Goal: Task Accomplishment & Management: Manage account settings

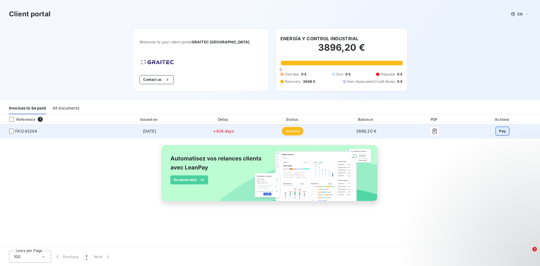
click at [502, 136] on button "Pay" at bounding box center [502, 131] width 14 height 9
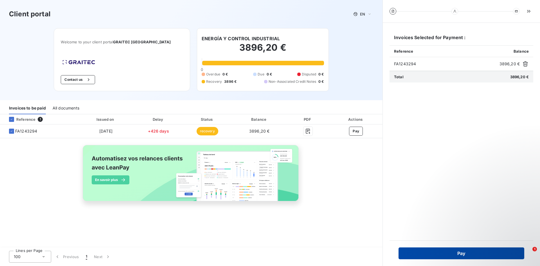
click at [479, 253] on button "Pay" at bounding box center [461, 253] width 126 height 12
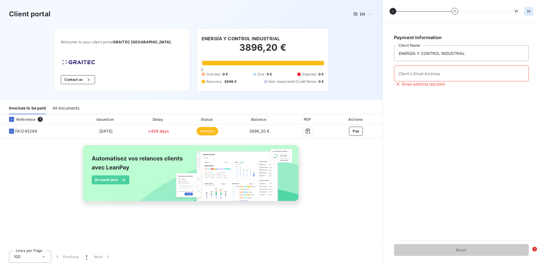
click at [527, 11] on icon "button" at bounding box center [529, 11] width 6 height 6
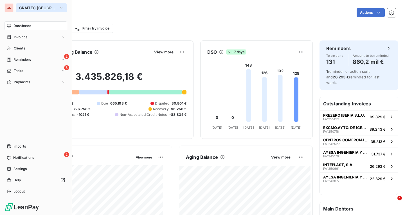
click at [29, 6] on span "GRAITEC [GEOGRAPHIC_DATA]" at bounding box center [38, 8] width 38 height 4
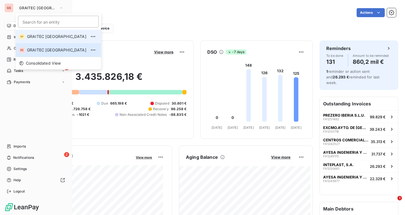
click at [51, 37] on span "GRAITEC [GEOGRAPHIC_DATA]" at bounding box center [56, 37] width 59 height 6
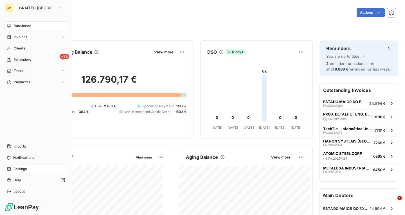
click at [30, 168] on div "Settings" at bounding box center [35, 168] width 63 height 9
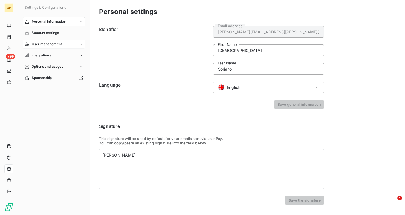
click at [59, 45] on span "User management" at bounding box center [47, 44] width 30 height 5
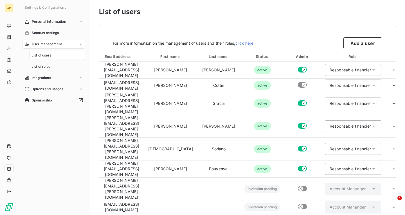
drag, startPoint x: 286, startPoint y: 77, endPoint x: 278, endPoint y: 27, distance: 50.1
click at [278, 27] on div "For more information on the management of users and their roles, click here Add…" at bounding box center [247, 36] width 296 height 25
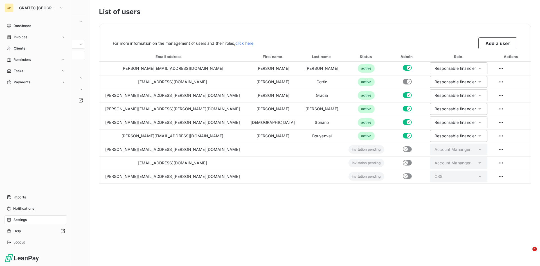
click at [11, 8] on div "GP" at bounding box center [8, 7] width 9 height 9
click at [22, 8] on span "GRAITEC [GEOGRAPHIC_DATA]" at bounding box center [38, 8] width 38 height 4
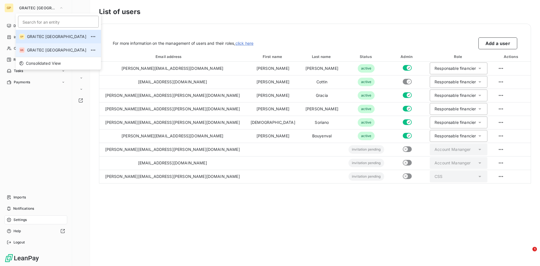
click at [48, 46] on li "GS GRAITEC [GEOGRAPHIC_DATA]" at bounding box center [58, 49] width 85 height 13
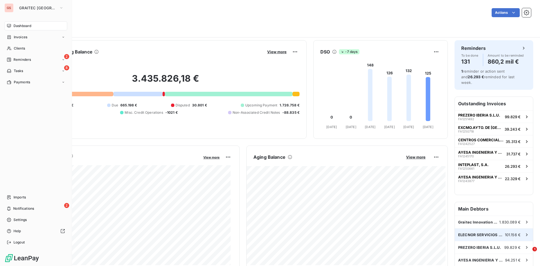
scroll to position [29, 0]
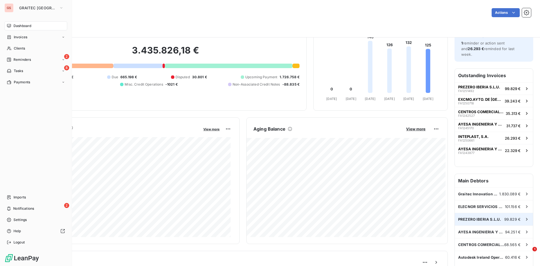
click at [405, 215] on div "PREZERO IBERIA S.L.U. 99.829 €" at bounding box center [494, 219] width 78 height 12
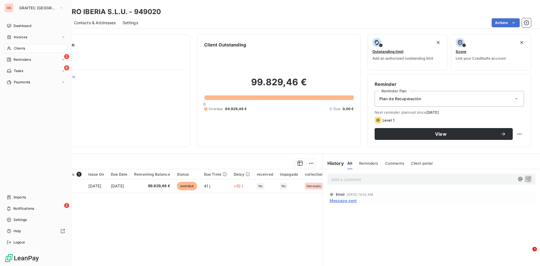
click at [227, 215] on div "Accounting Entries 1 Issue On Due Date Remaining Balance Status Due Time Delay …" at bounding box center [170, 223] width 304 height 108
click at [41, 57] on div "2 Reminders" at bounding box center [35, 59] width 63 height 9
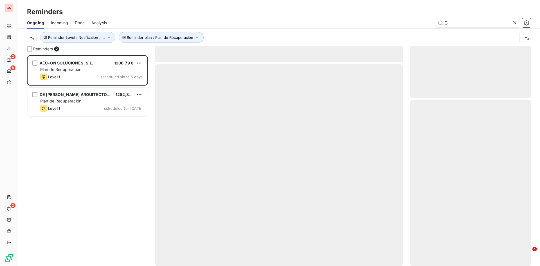
scroll to position [206, 117]
